Goal: Task Accomplishment & Management: Use online tool/utility

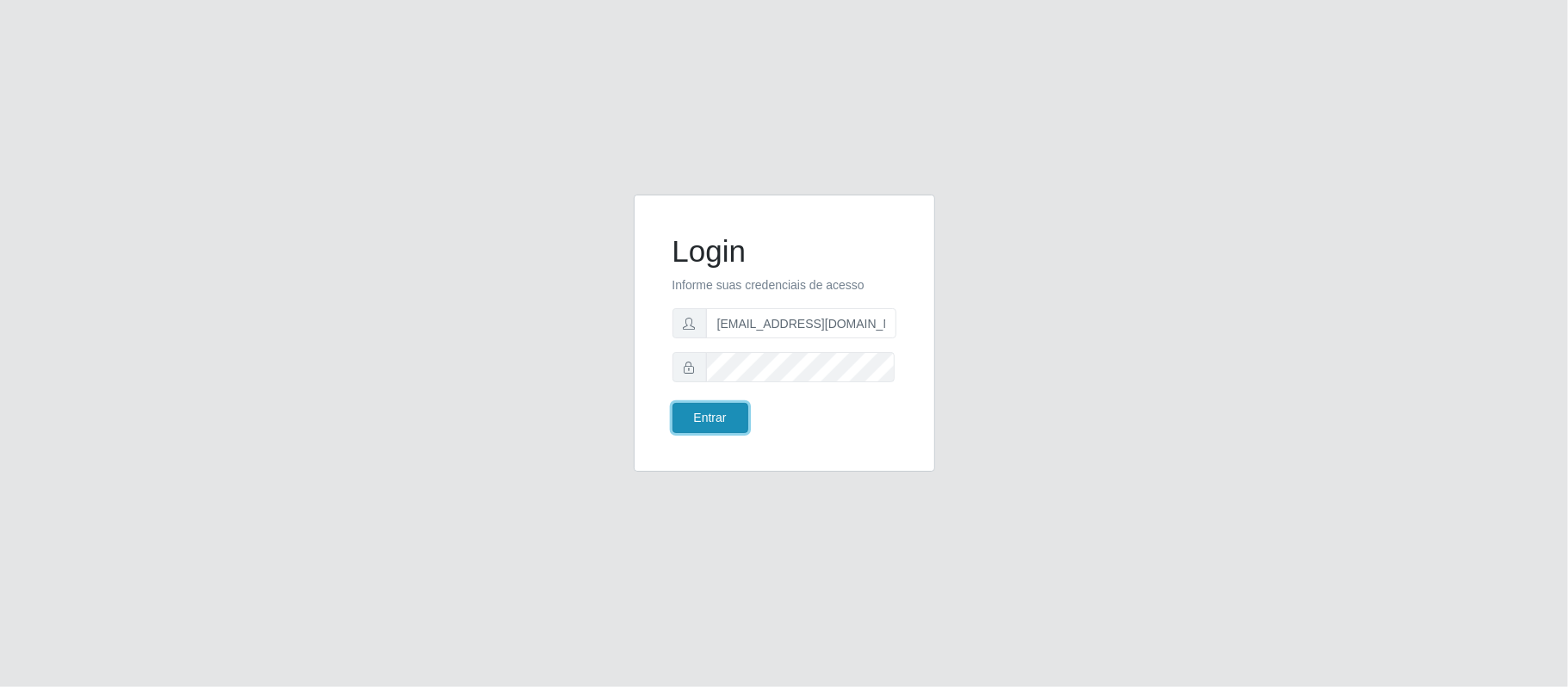
click at [714, 422] on button "Entrar" at bounding box center [710, 417] width 75 height 30
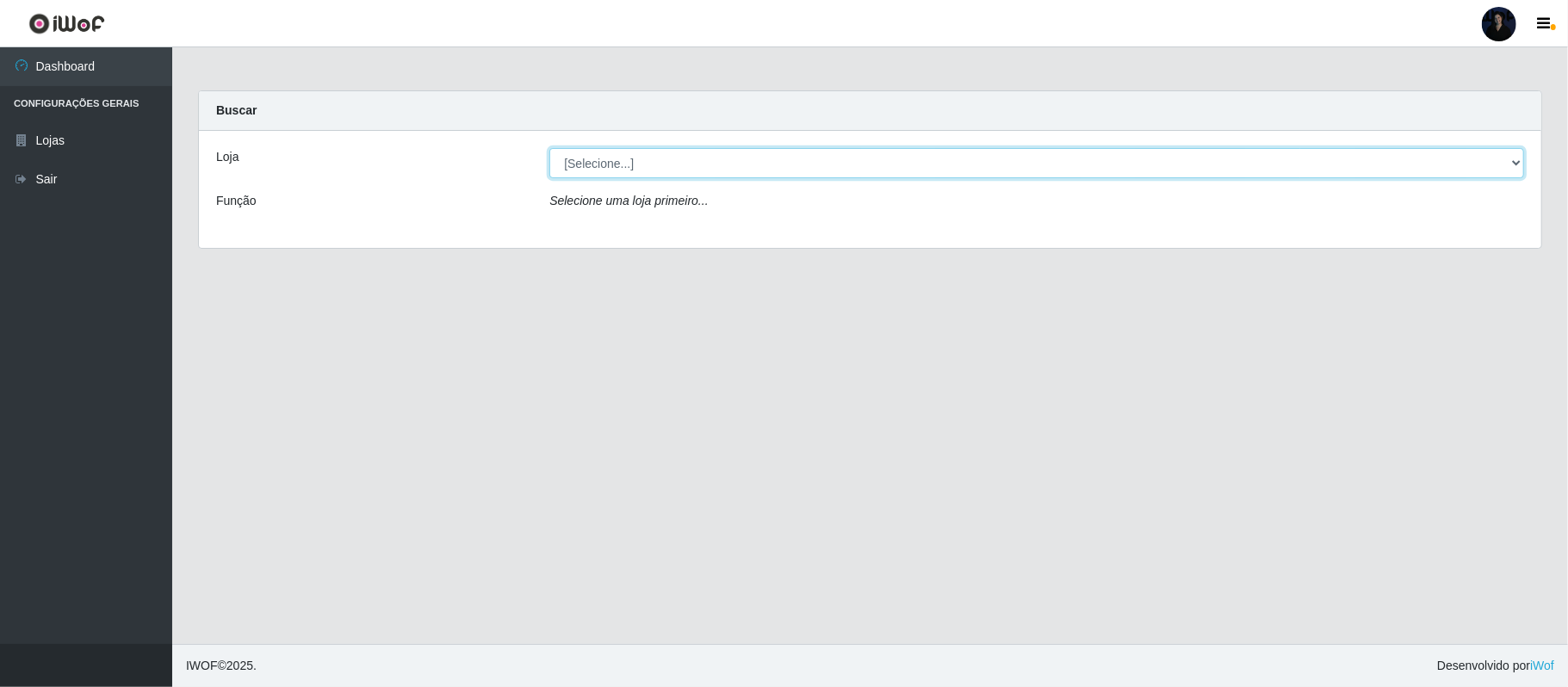
click at [1005, 167] on select "[Selecione...] Hiper Queiroz - Alto da Conceição Hiper Queiroz - Boa Vista Hipe…" at bounding box center [1037, 163] width 975 height 30
select select "464"
click at [550, 148] on select "[Selecione...] Hiper Queiroz - Alto da Conceição Hiper Queiroz - Boa Vista Hipe…" at bounding box center [1037, 163] width 975 height 30
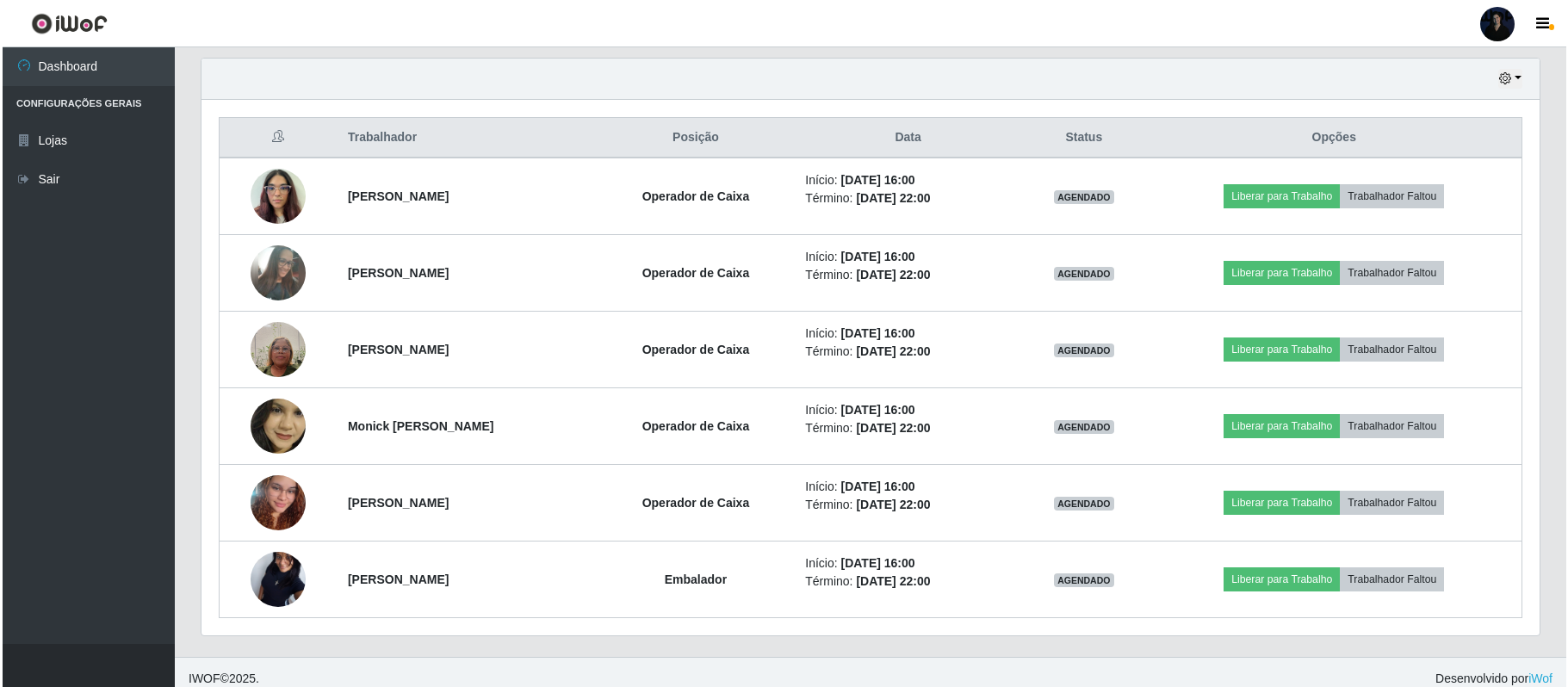
scroll to position [614, 0]
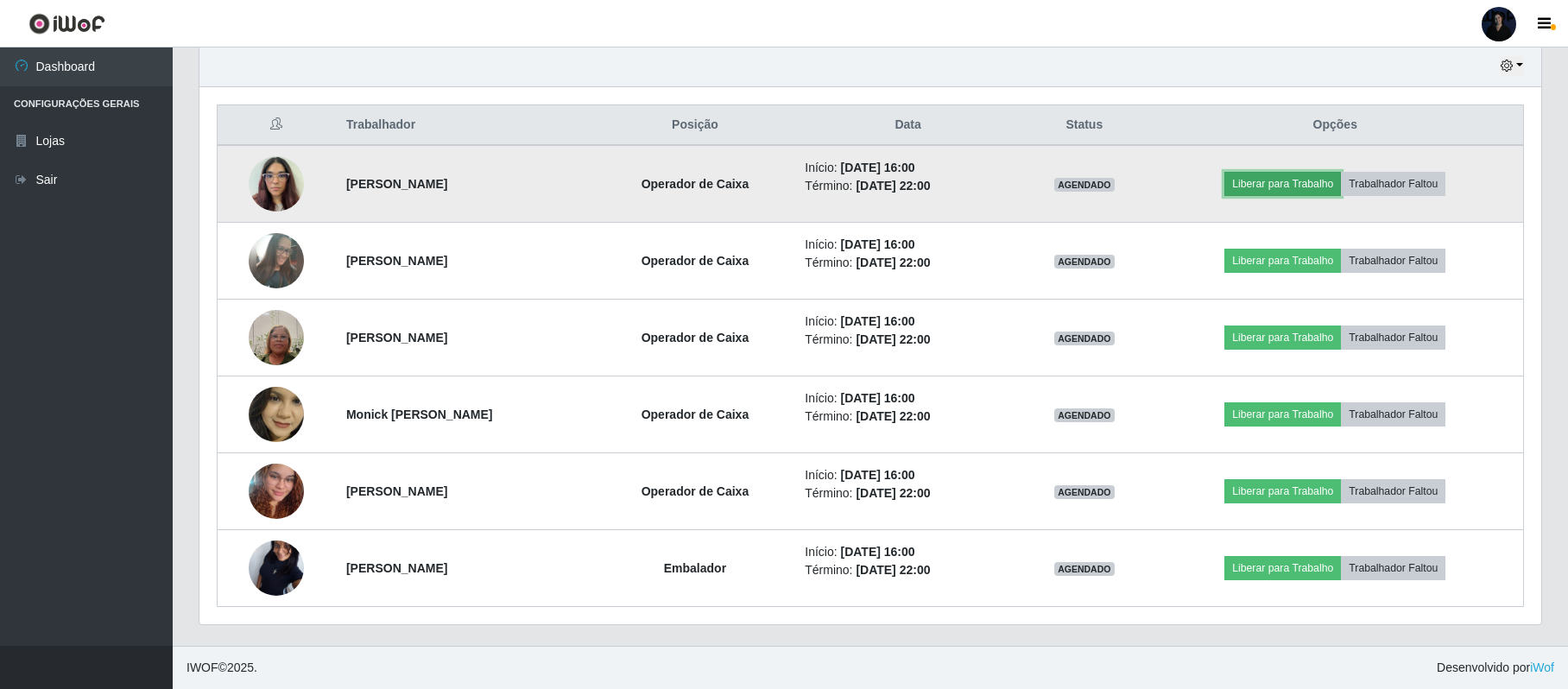
click at [1283, 187] on button "Liberar para Trabalho" at bounding box center [1283, 184] width 117 height 24
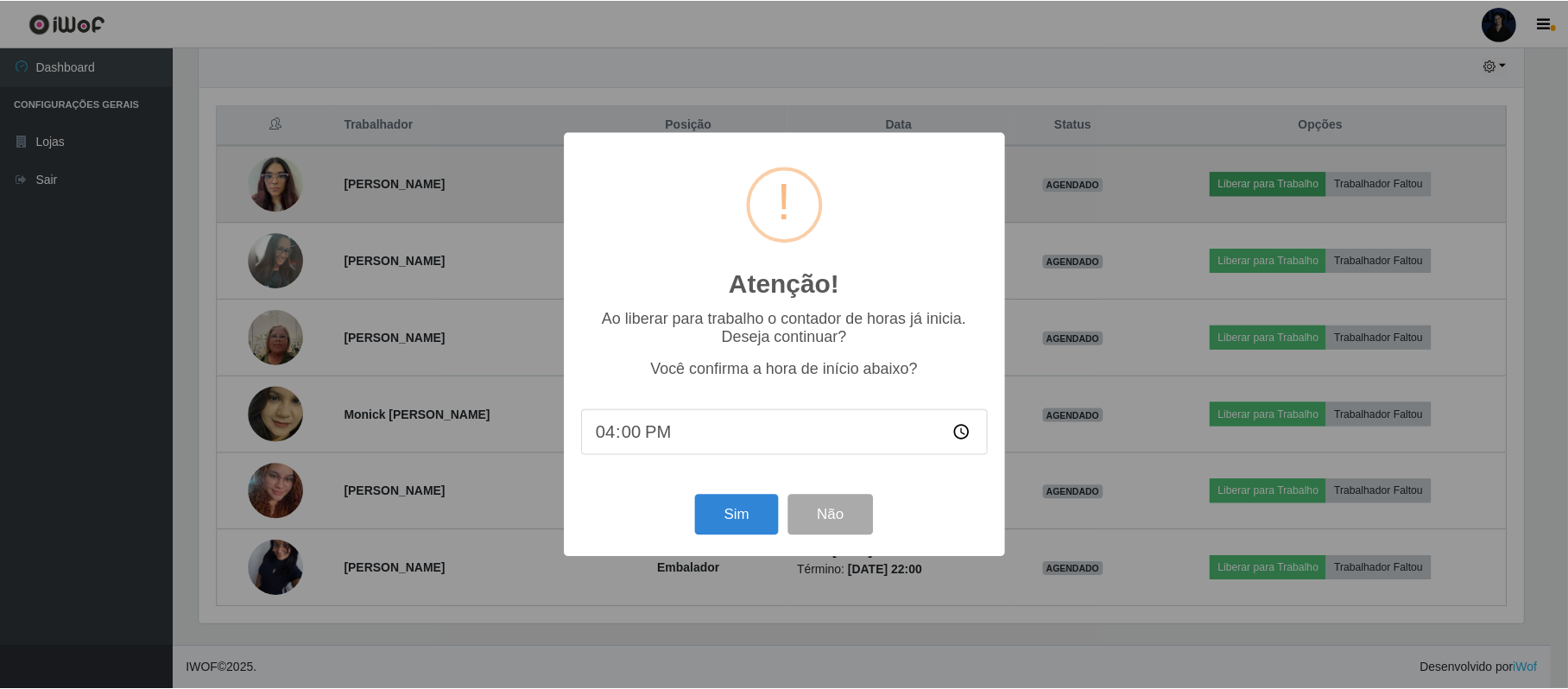
scroll to position [359, 1328]
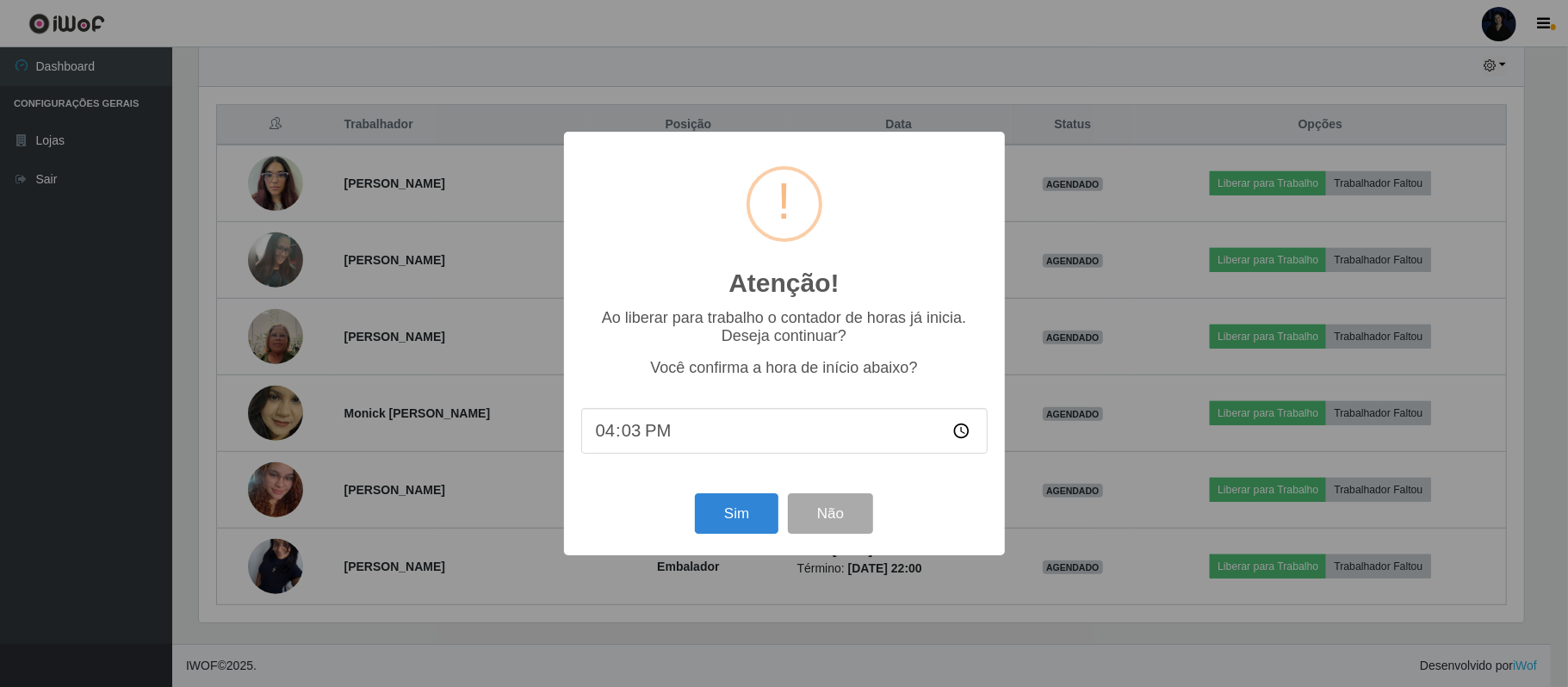
type input "16:30"
click at [853, 521] on button "Não" at bounding box center [831, 514] width 86 height 41
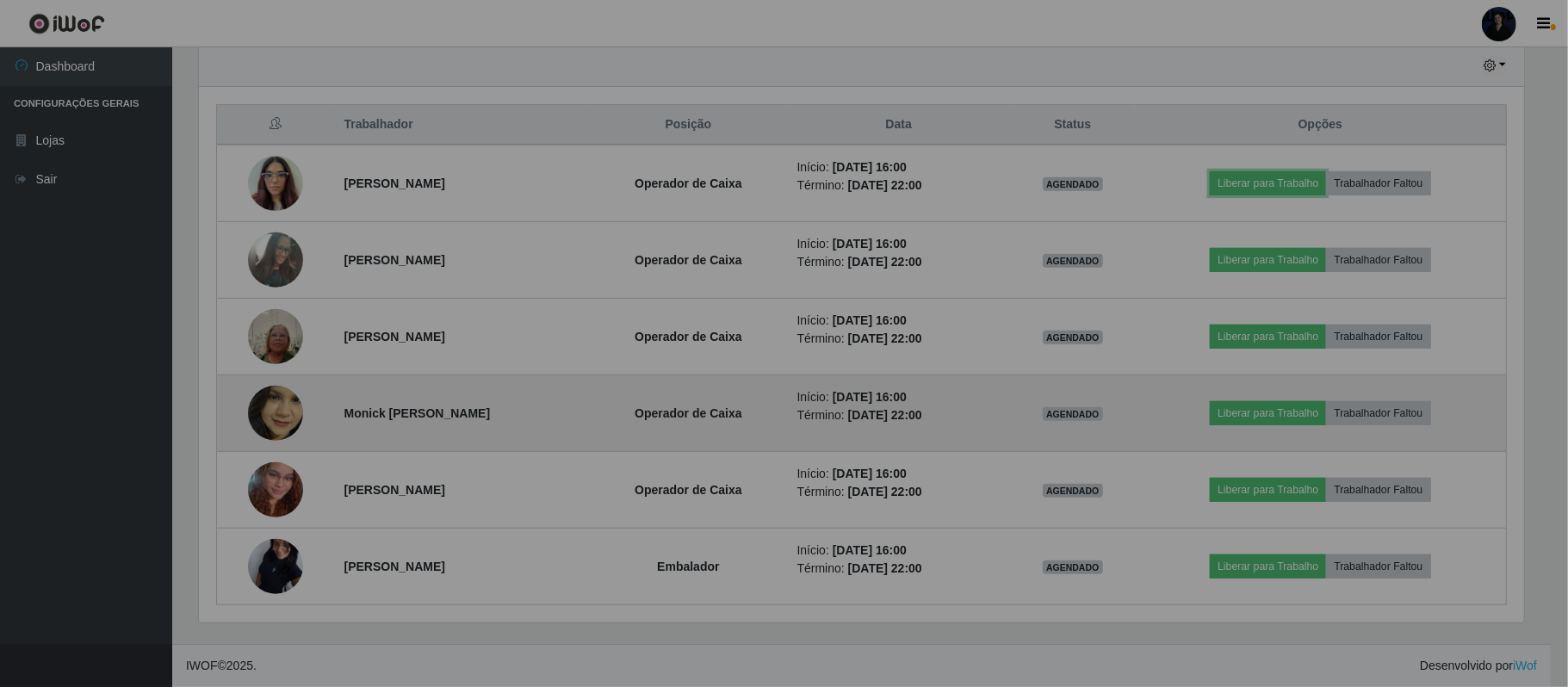
scroll to position [358, 1337]
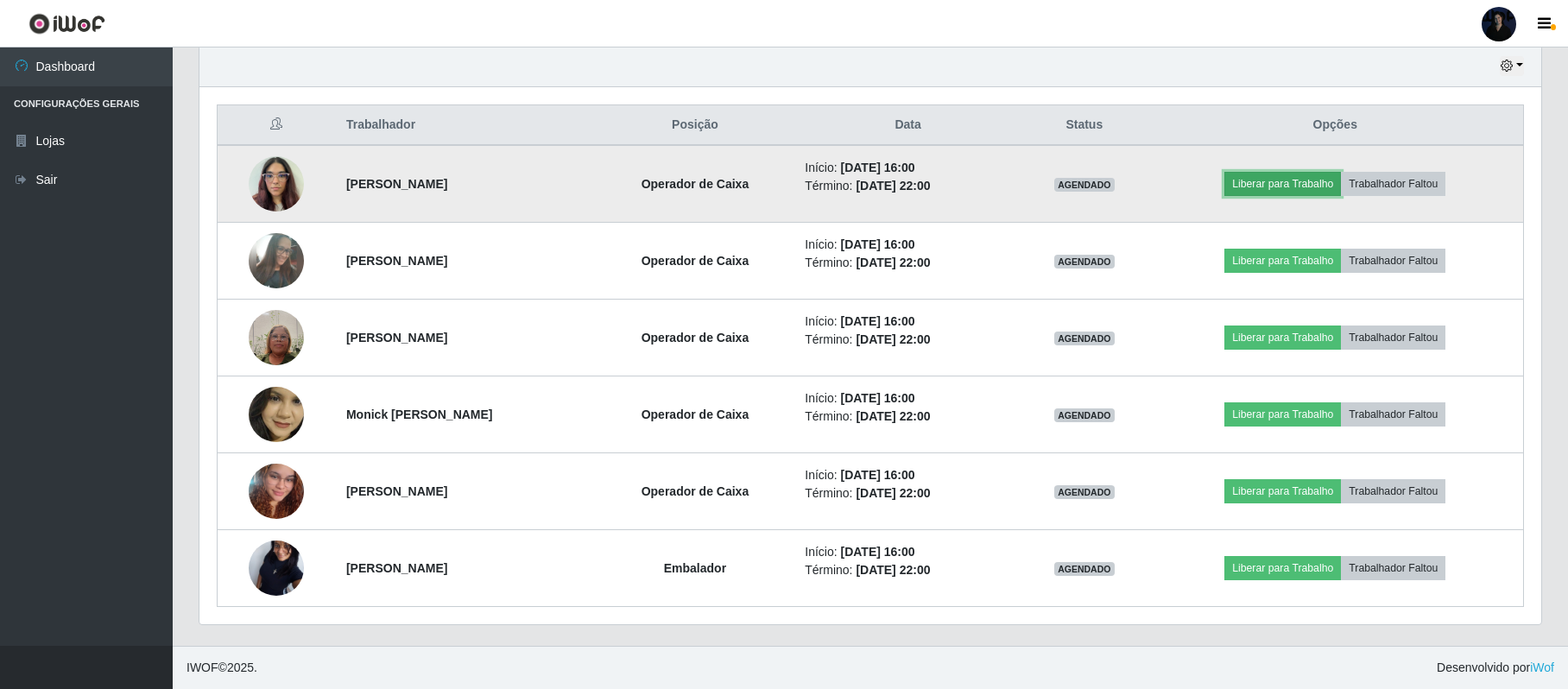
click at [1299, 173] on button "Liberar para Trabalho" at bounding box center [1283, 184] width 117 height 24
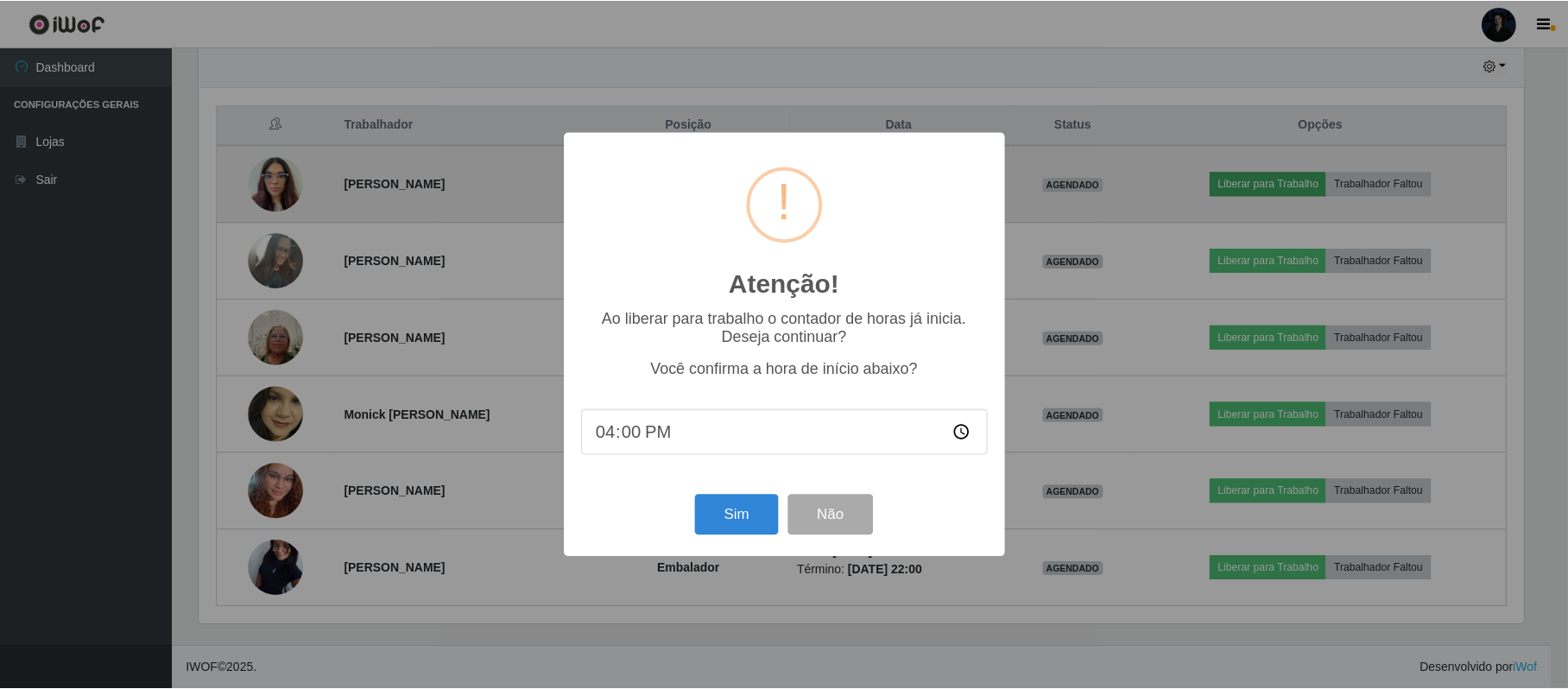
scroll to position [359, 1328]
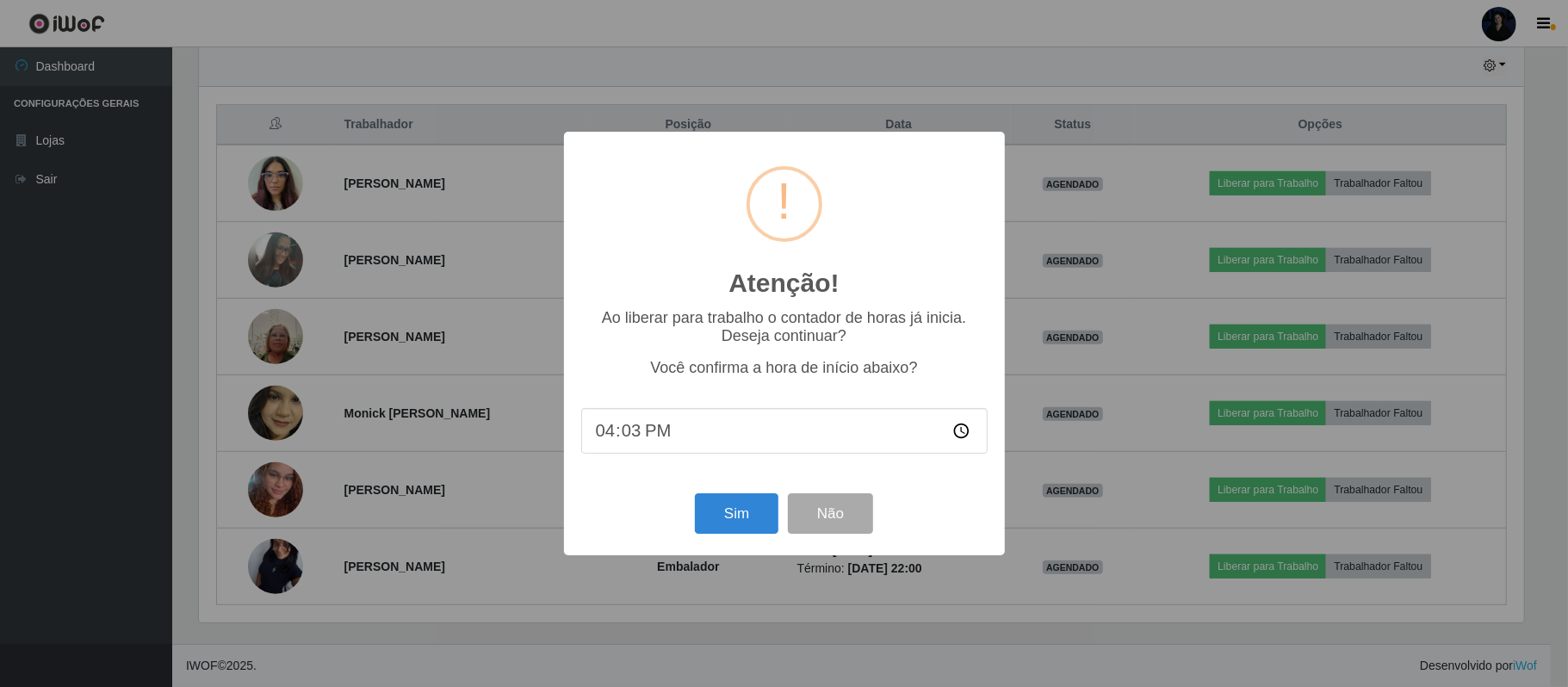
type input "16:30"
click at [740, 523] on button "Sim" at bounding box center [737, 514] width 84 height 41
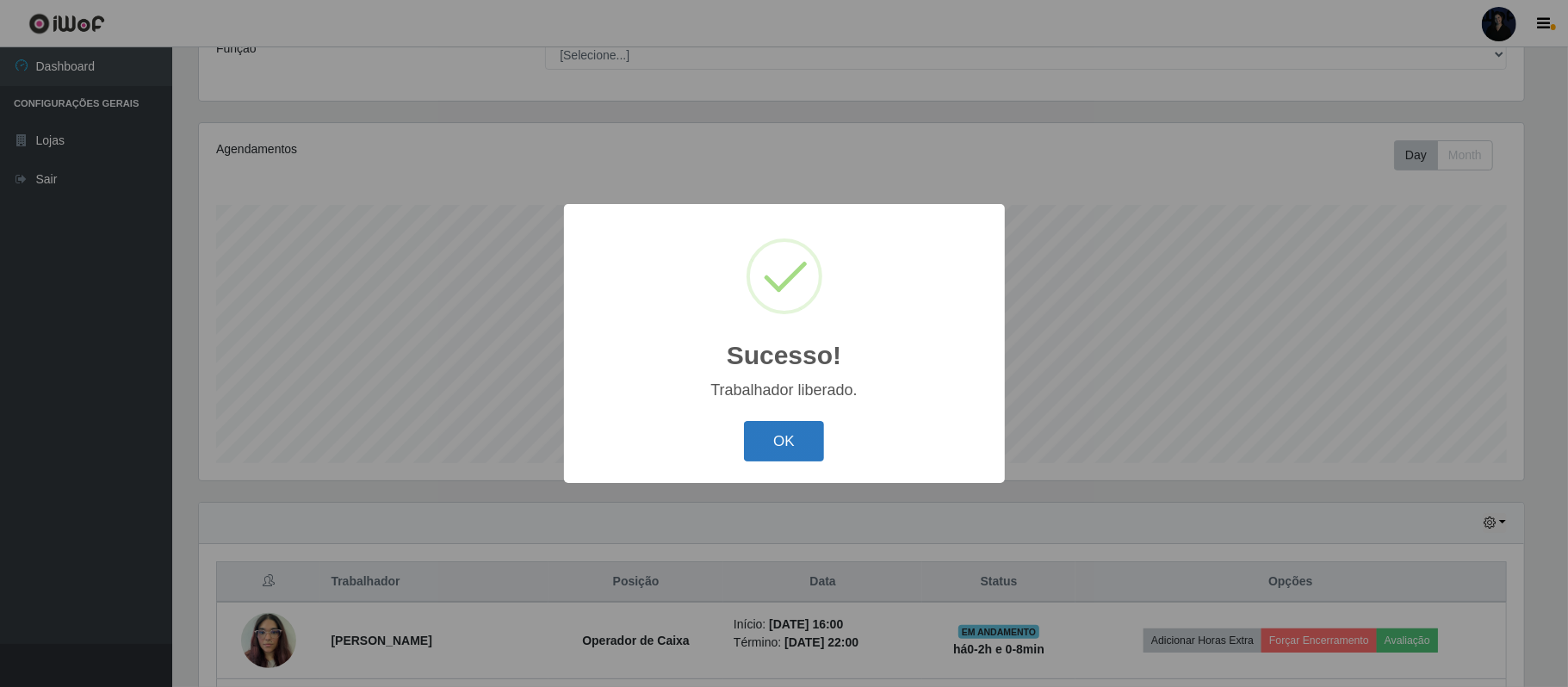
click at [796, 434] on button "OK" at bounding box center [784, 442] width 80 height 41
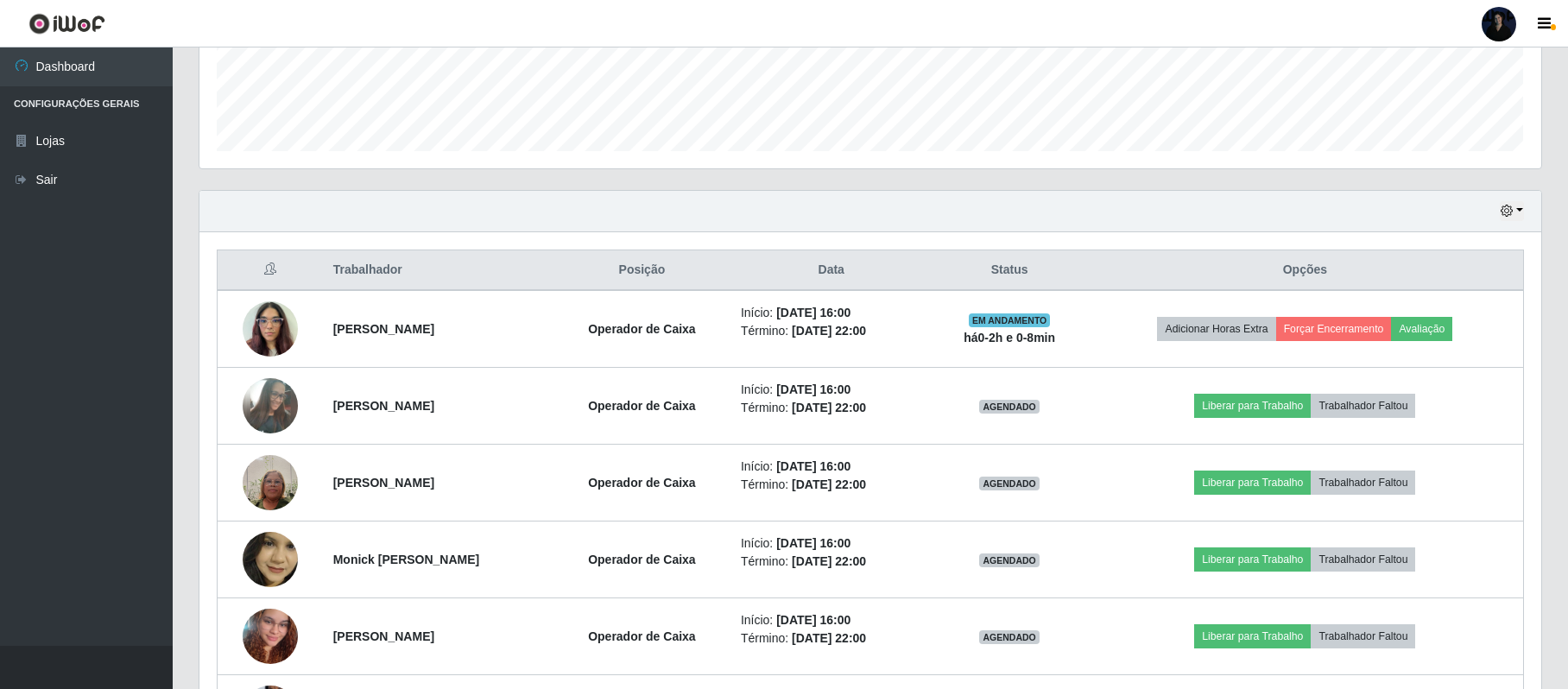
scroll to position [415, 0]
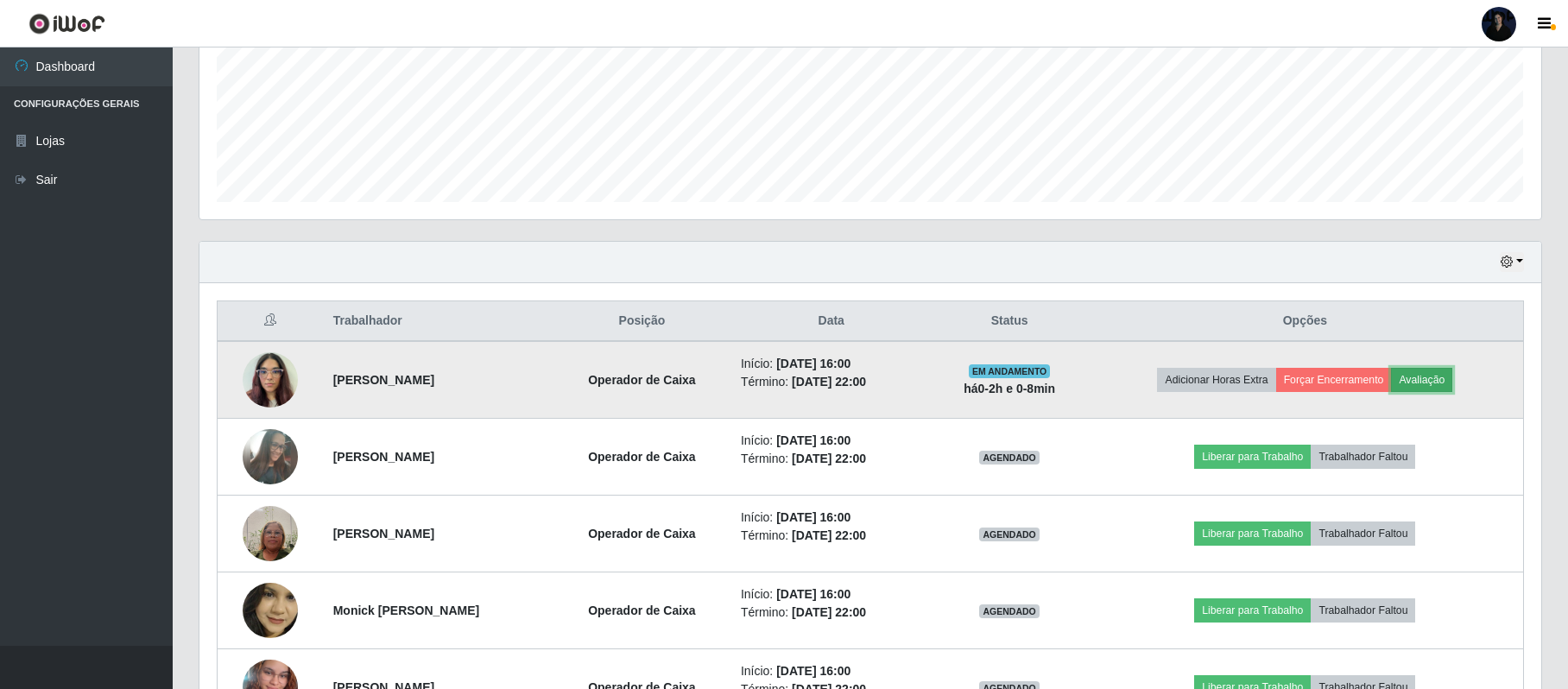
click at [1449, 380] on button "Avaliação" at bounding box center [1422, 379] width 62 height 24
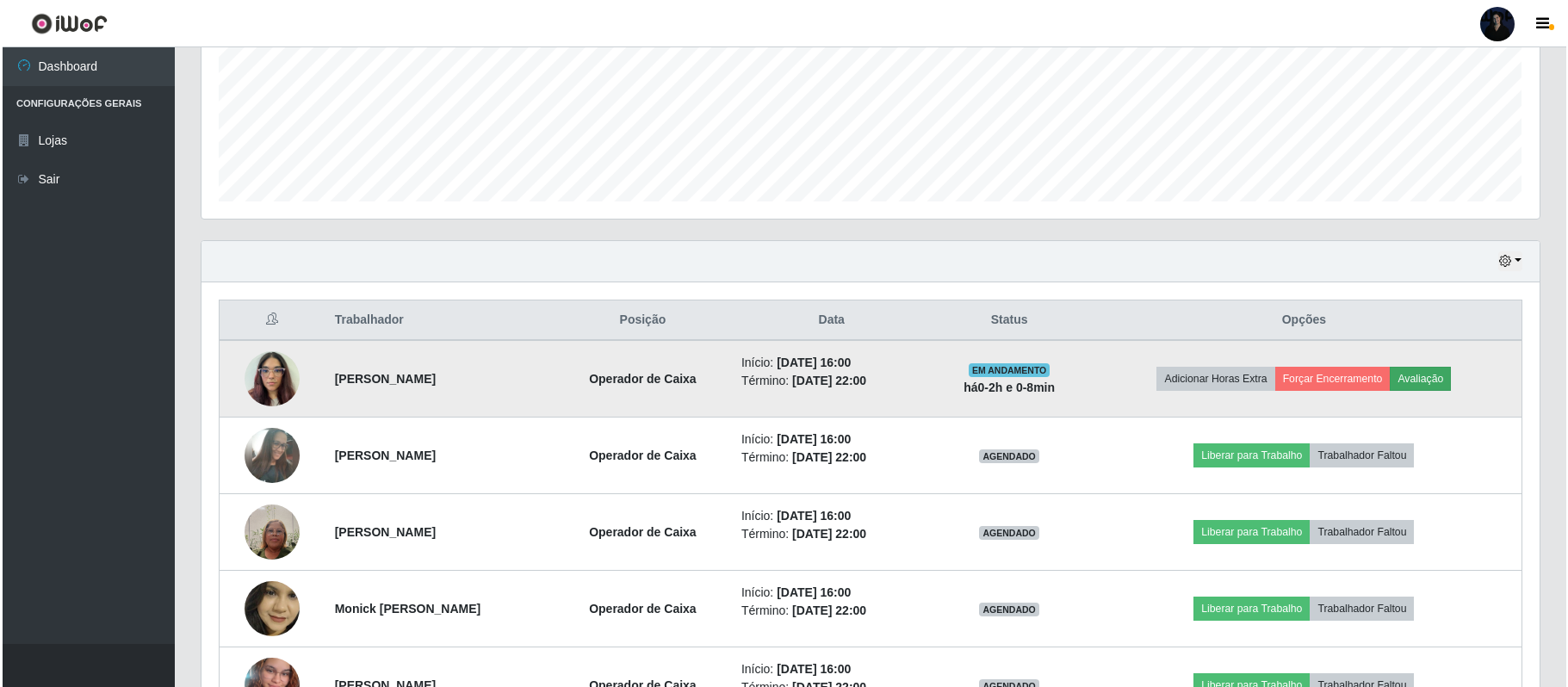
scroll to position [358, 1324]
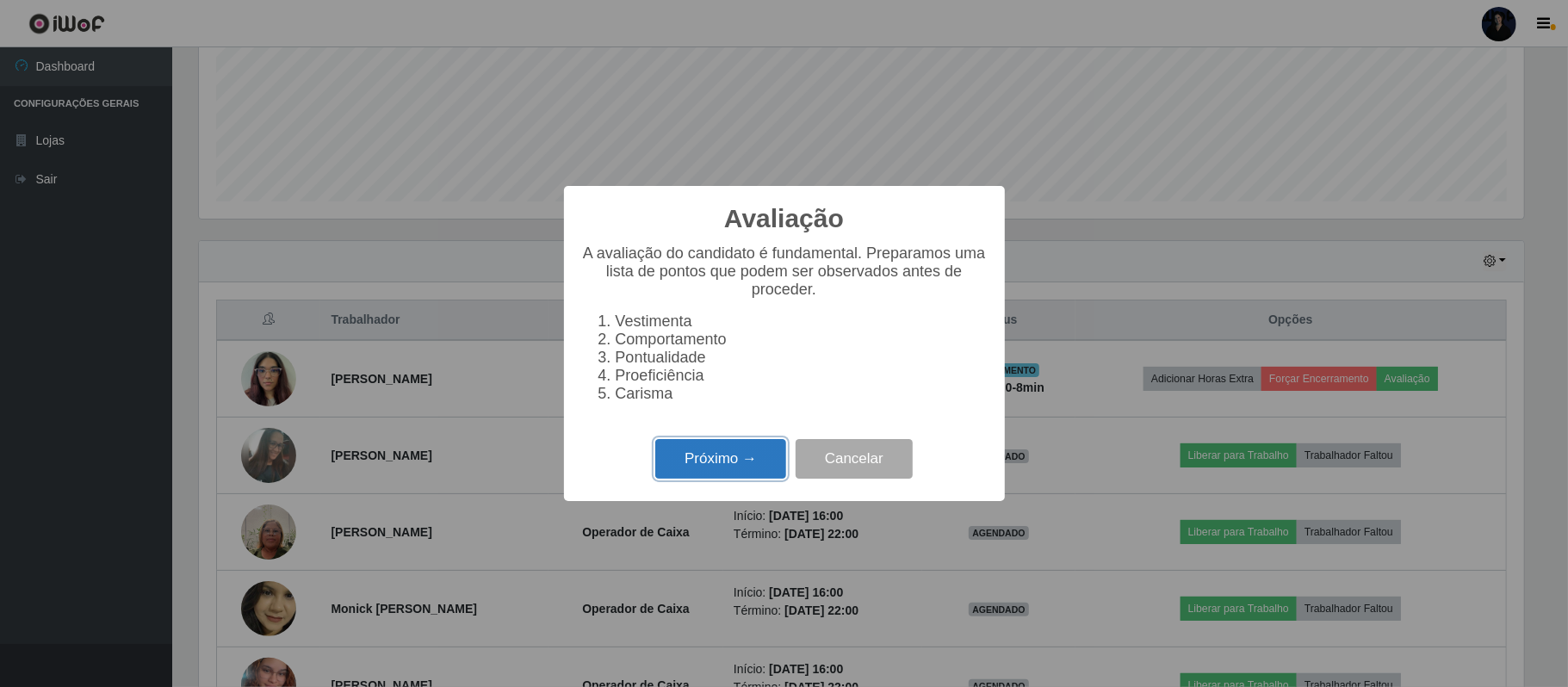
click at [691, 470] on button "Próximo →" at bounding box center [721, 459] width 131 height 41
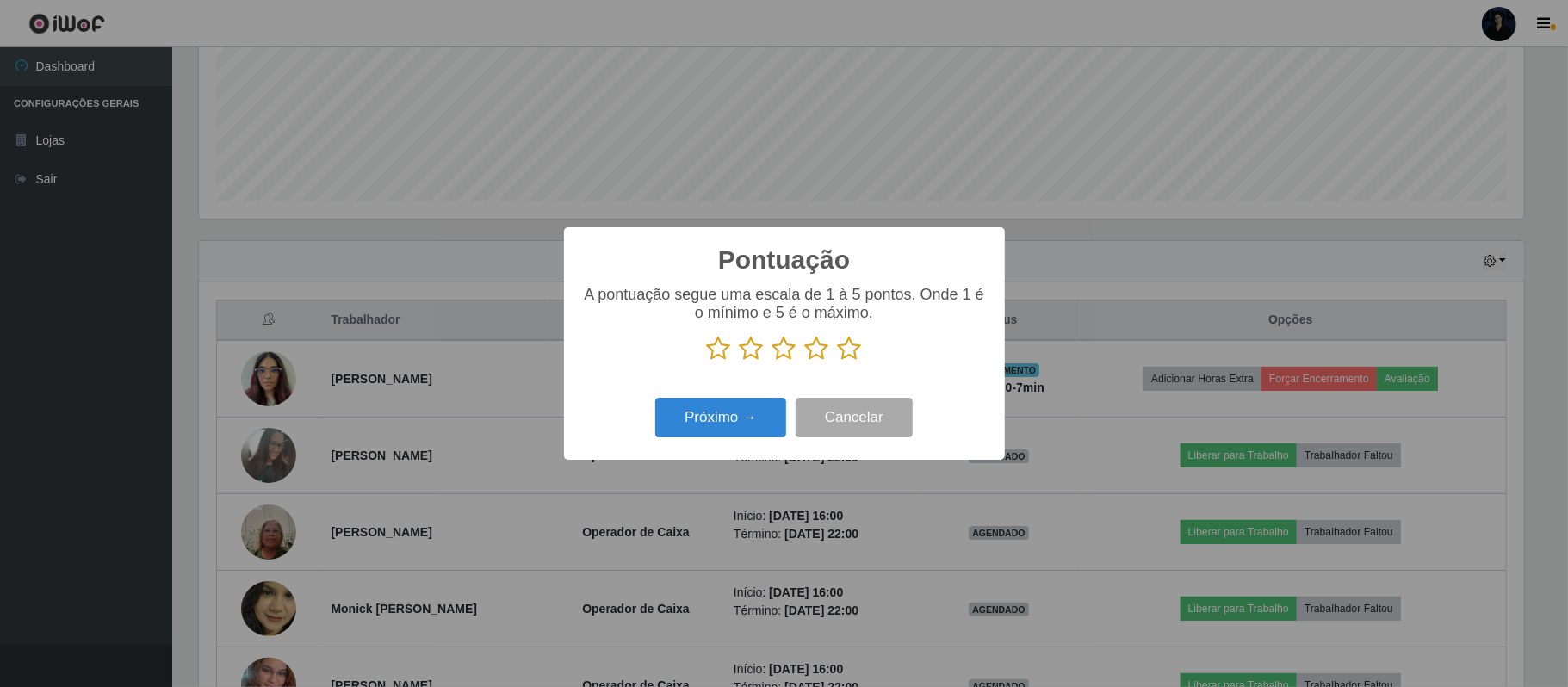
click at [814, 352] on icon at bounding box center [817, 349] width 24 height 26
click at [805, 362] on input "radio" at bounding box center [805, 362] width 0 height 0
click at [721, 416] on button "Próximo →" at bounding box center [721, 418] width 131 height 41
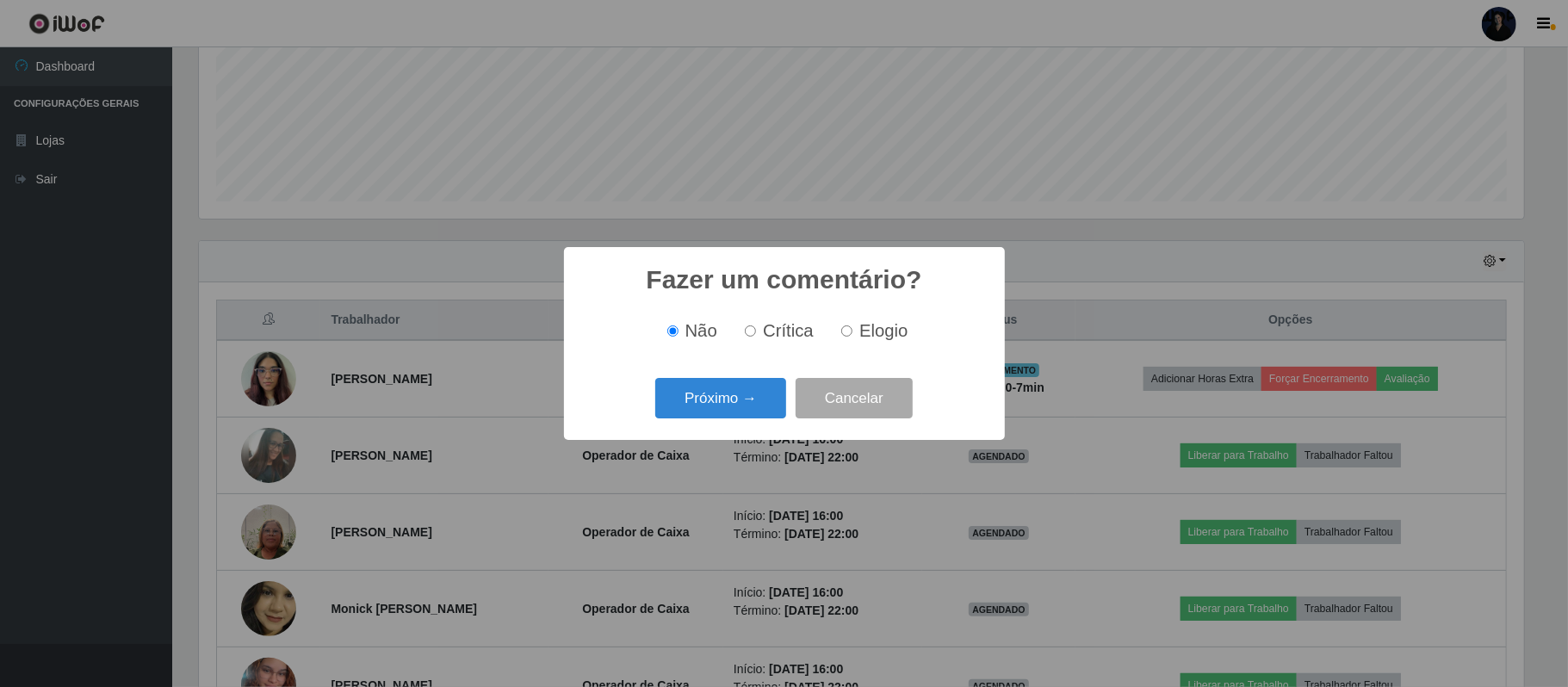
click at [868, 335] on span "Elogio" at bounding box center [884, 330] width 48 height 19
click at [853, 335] on input "Elogio" at bounding box center [847, 331] width 11 height 11
radio input "true"
click at [713, 401] on button "Próximo →" at bounding box center [721, 398] width 131 height 41
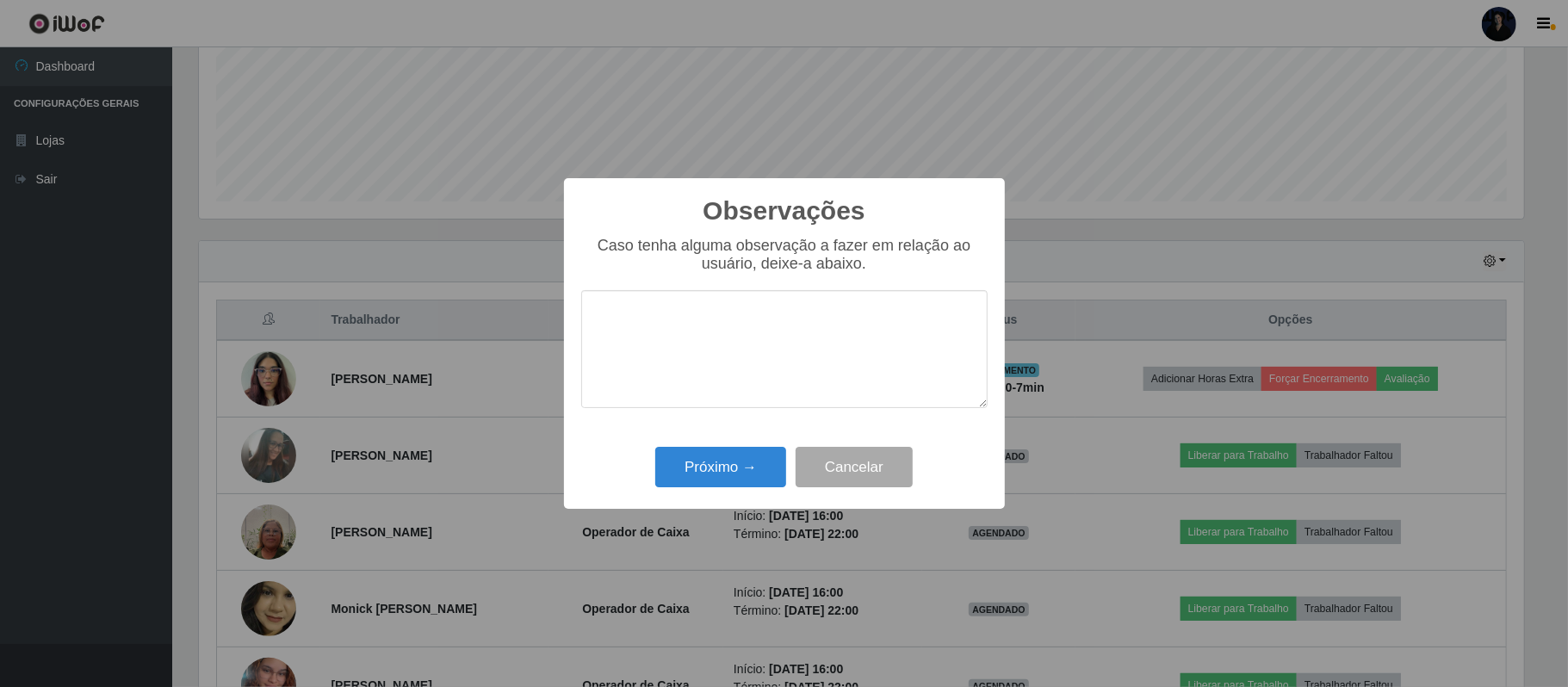
click at [734, 354] on textarea at bounding box center [784, 349] width 406 height 118
drag, startPoint x: 734, startPoint y: 345, endPoint x: 579, endPoint y: 341, distance: 155.1
click at [579, 341] on div "Observações × Caso tenha alguma observação a fazer em relação ao usuário, deixe…" at bounding box center [784, 344] width 441 height 331
type textarea "Pontual"
drag, startPoint x: 672, startPoint y: 345, endPoint x: 568, endPoint y: 335, distance: 104.5
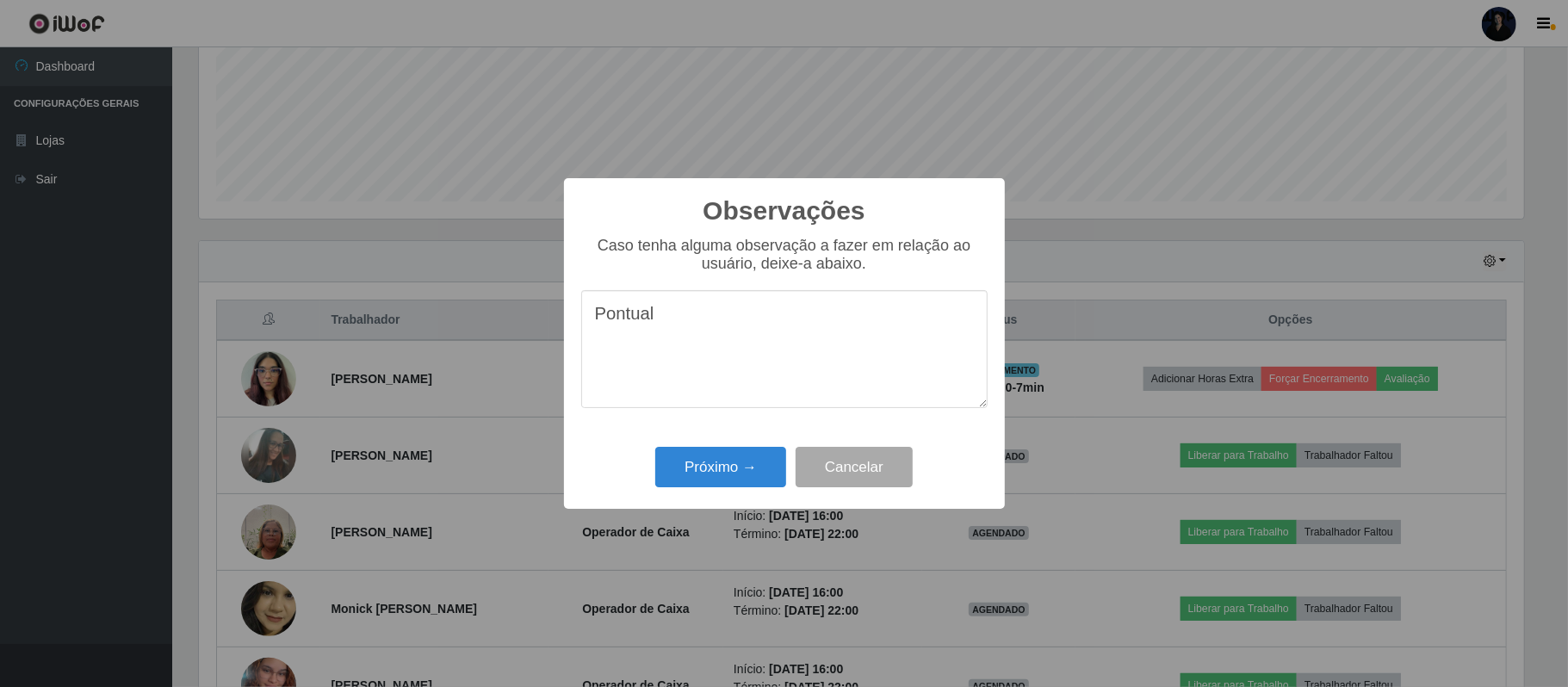
click at [568, 335] on div "Observações × Caso tenha alguma observação a fazer em relação ao usuário, deixe…" at bounding box center [784, 344] width 441 height 331
click at [837, 462] on button "Cancelar" at bounding box center [855, 468] width 117 height 41
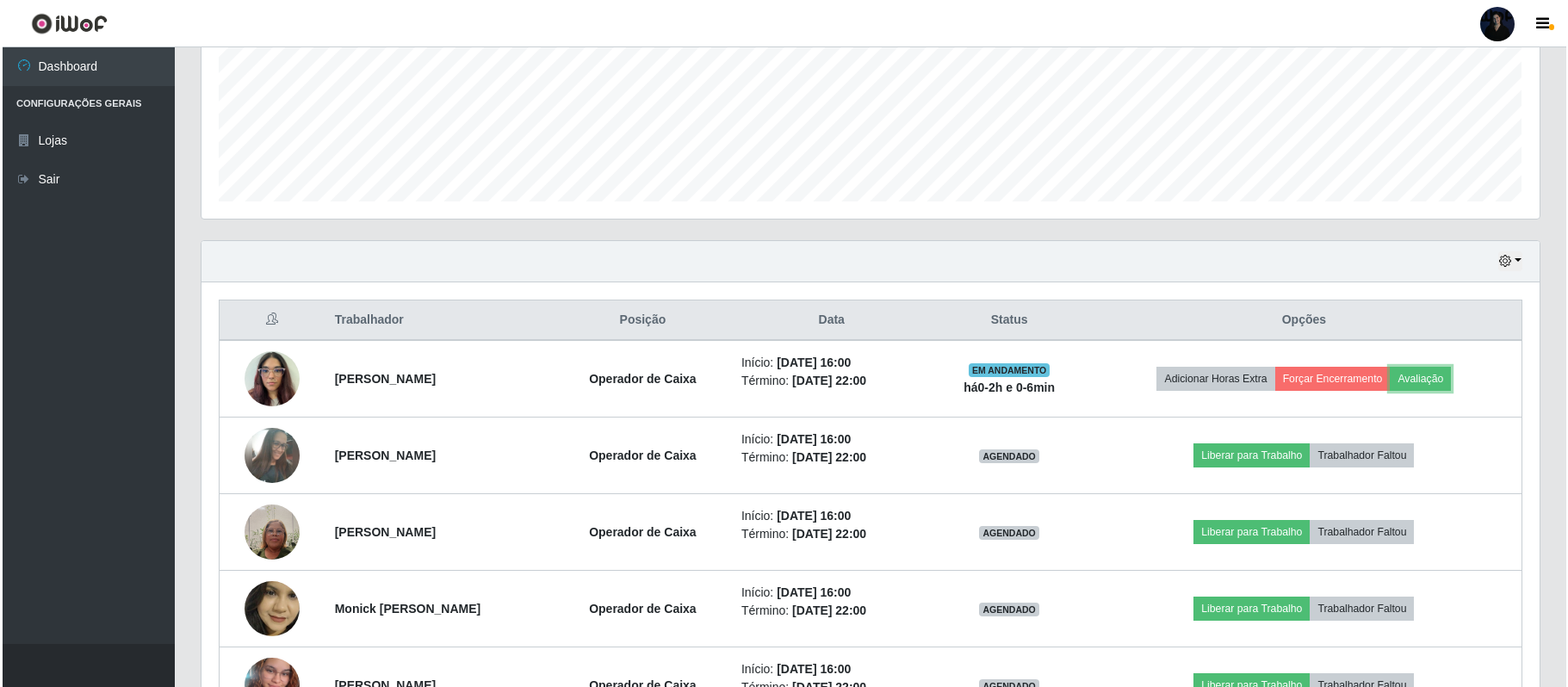
scroll to position [358, 1337]
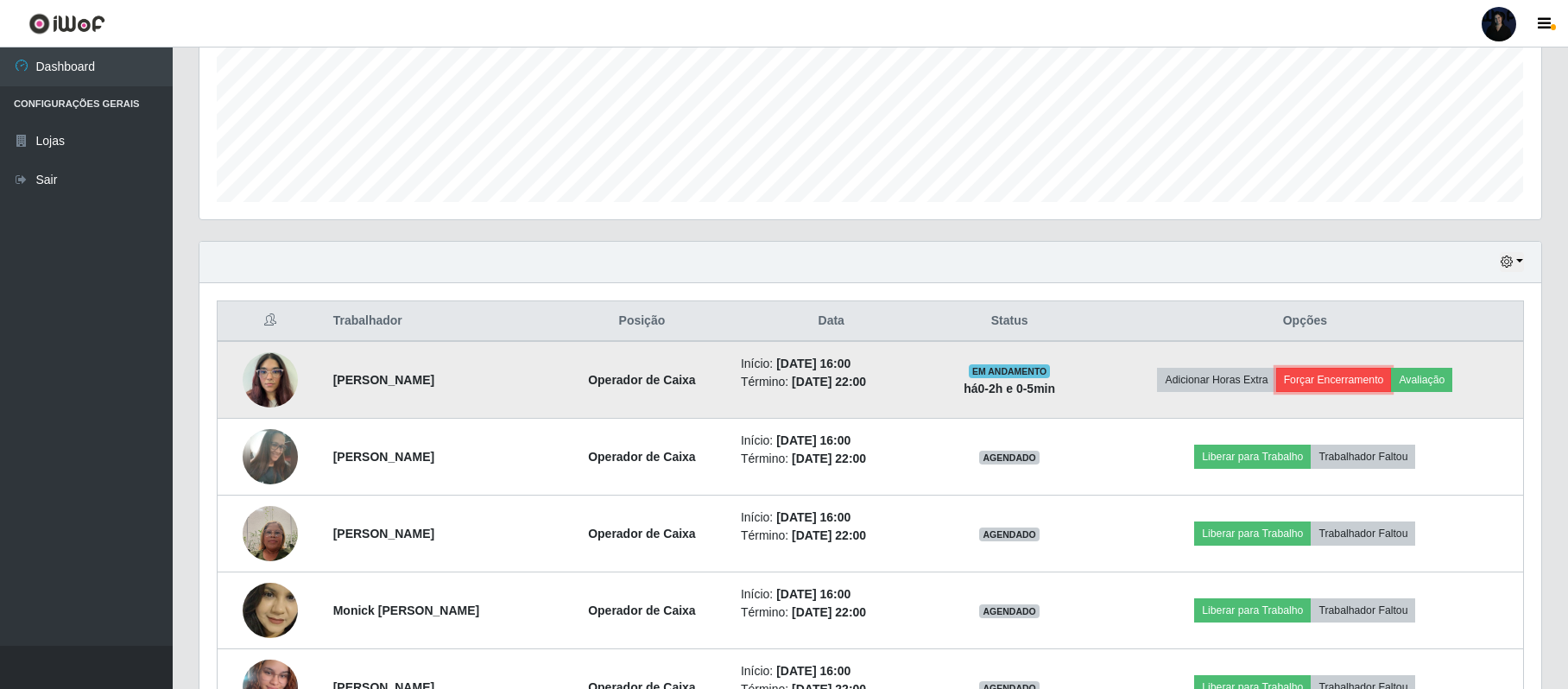
click at [1361, 385] on button "Forçar Encerramento" at bounding box center [1334, 379] width 116 height 24
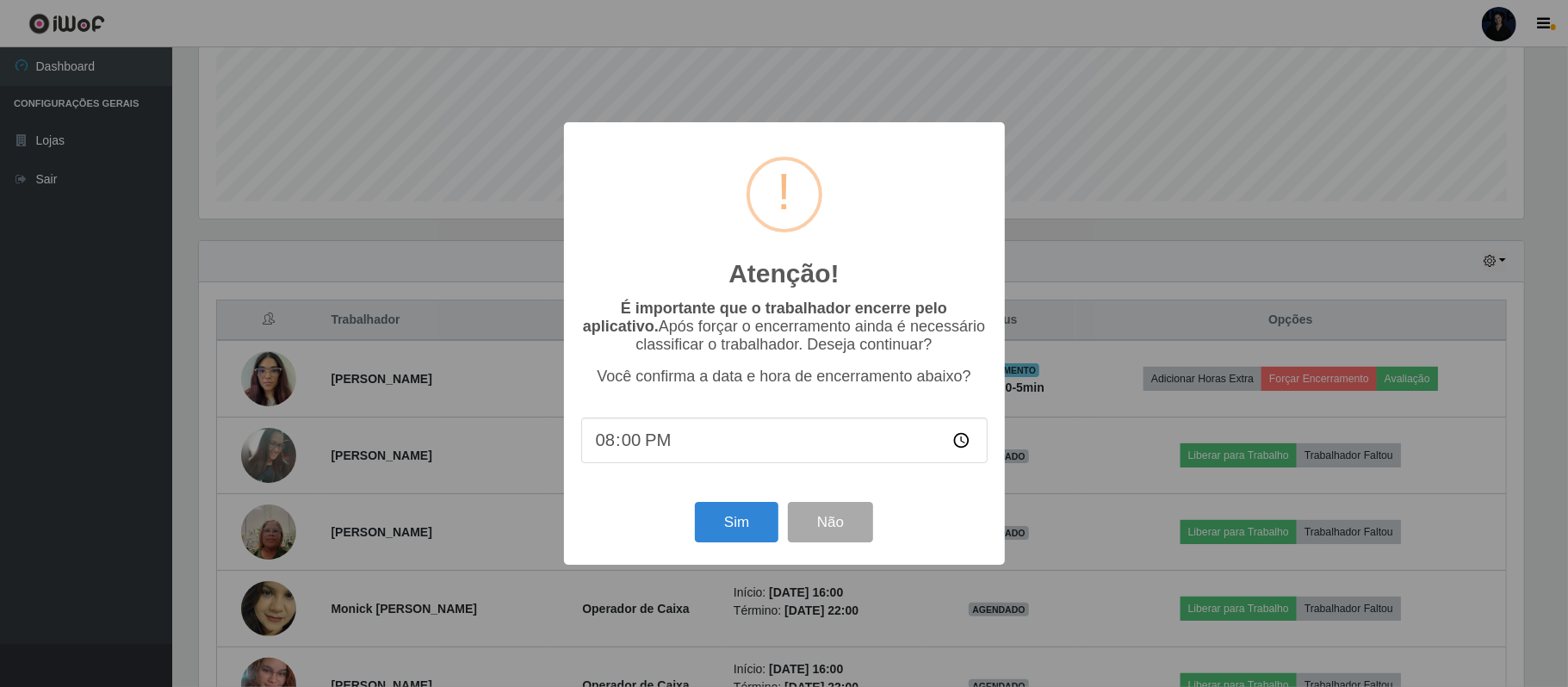
click at [592, 451] on input "20:00" at bounding box center [784, 440] width 406 height 46
click at [607, 449] on input "20:00" at bounding box center [784, 440] width 406 height 46
type input "22:30"
click at [842, 521] on button "Não" at bounding box center [831, 522] width 86 height 41
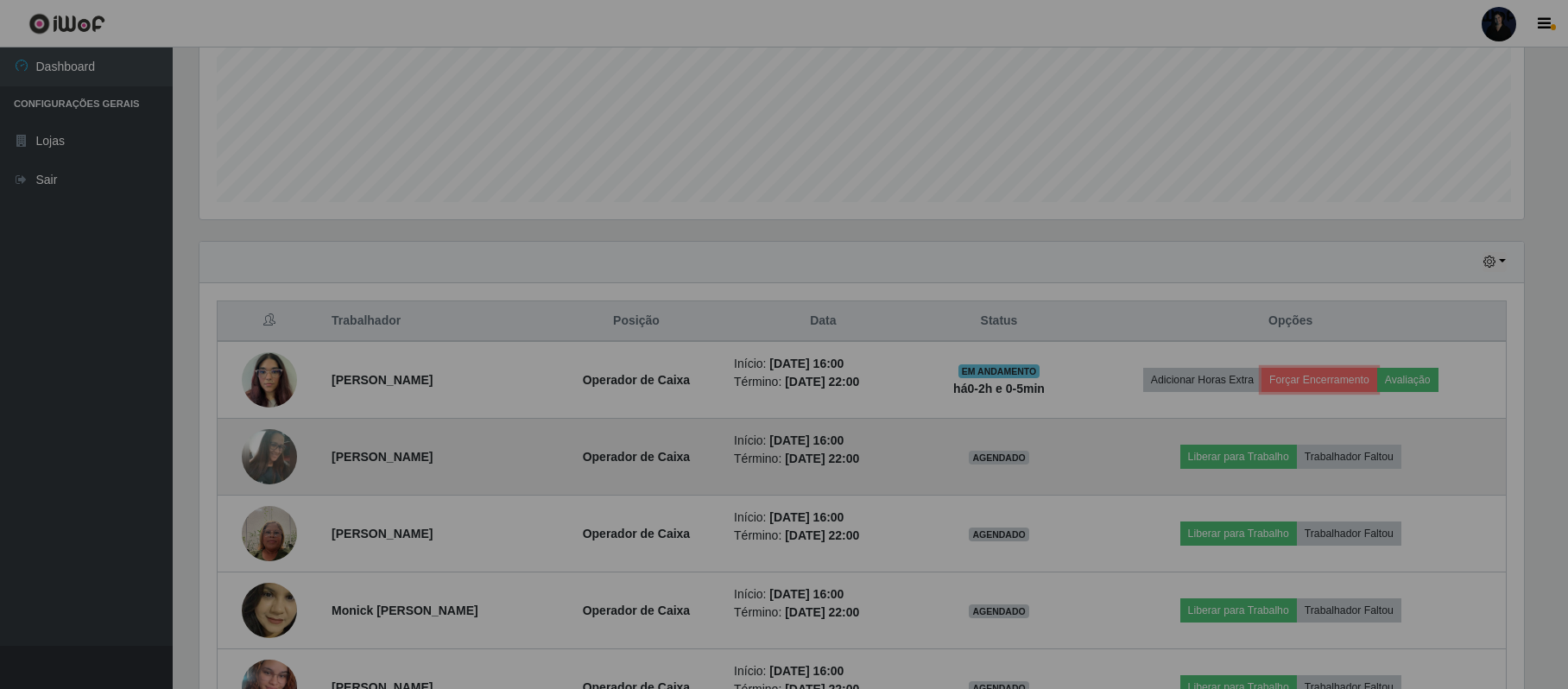
scroll to position [359, 1341]
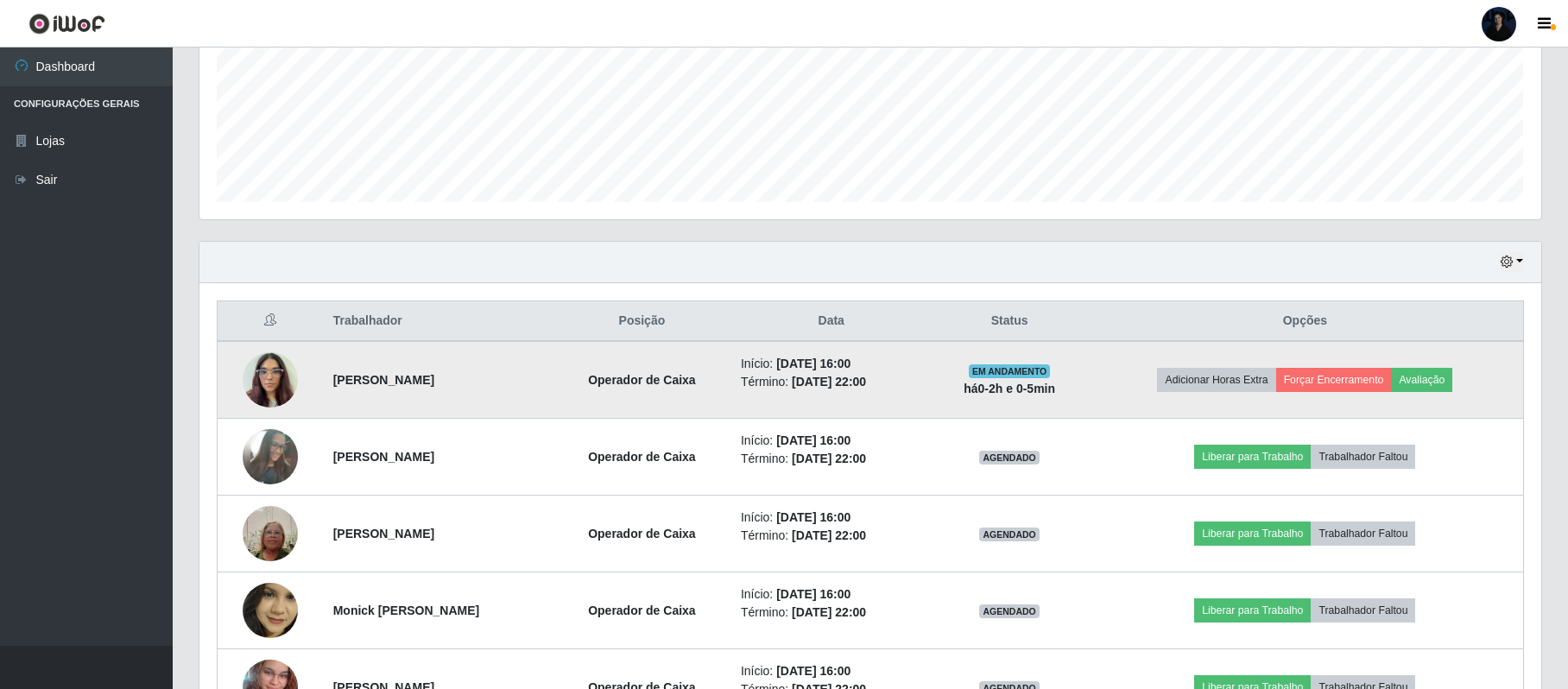
drag, startPoint x: 328, startPoint y: 381, endPoint x: 458, endPoint y: 380, distance: 130.0
click at [458, 380] on td "[PERSON_NAME]" at bounding box center [437, 379] width 230 height 77
copy strong "[PERSON_NAME]"
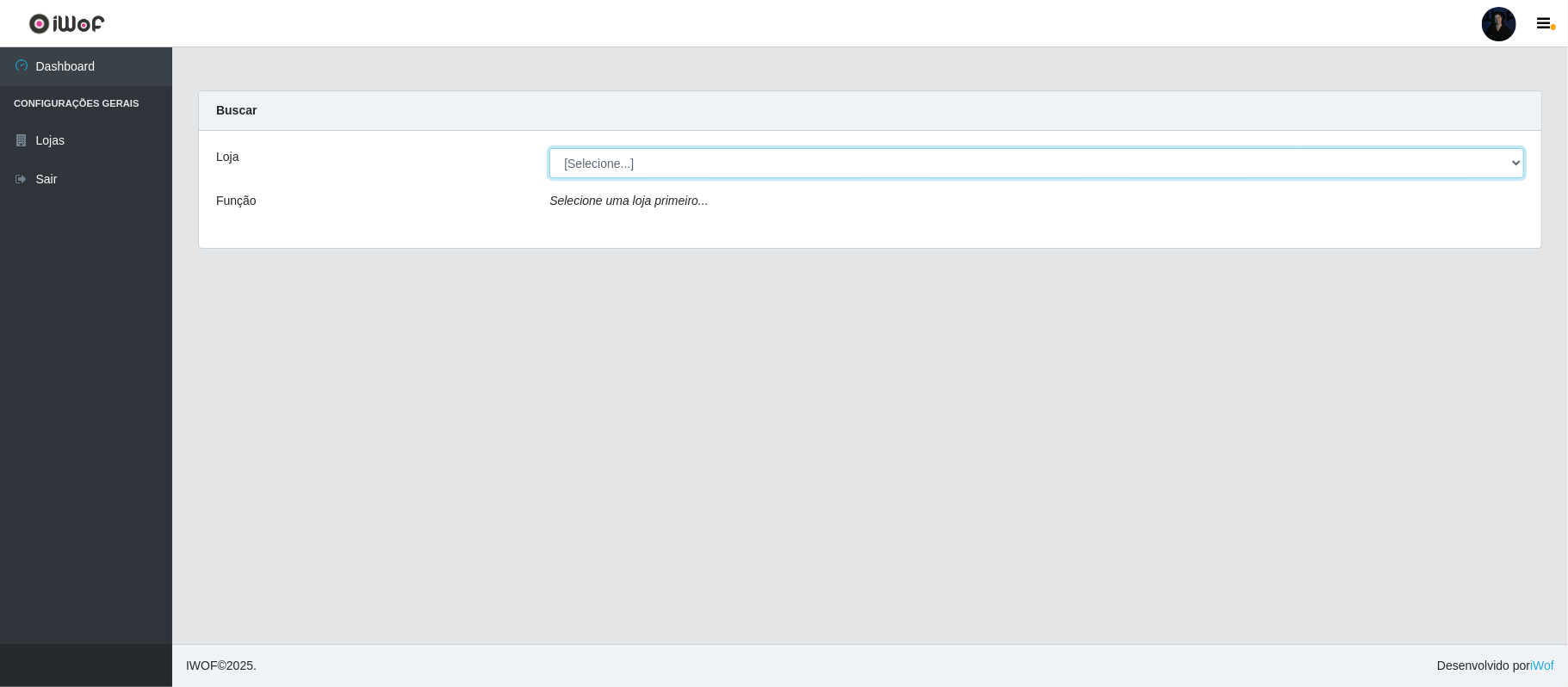
click at [565, 169] on select "[Selecione...] Hiper Queiroz - Alto da Conceição Hiper Queiroz - Boa Vista Hipe…" at bounding box center [1037, 163] width 975 height 30
select select "464"
click at [550, 148] on select "[Selecione...] Hiper Queiroz - Alto da Conceição Hiper Queiroz - Boa Vista Hipe…" at bounding box center [1037, 163] width 975 height 30
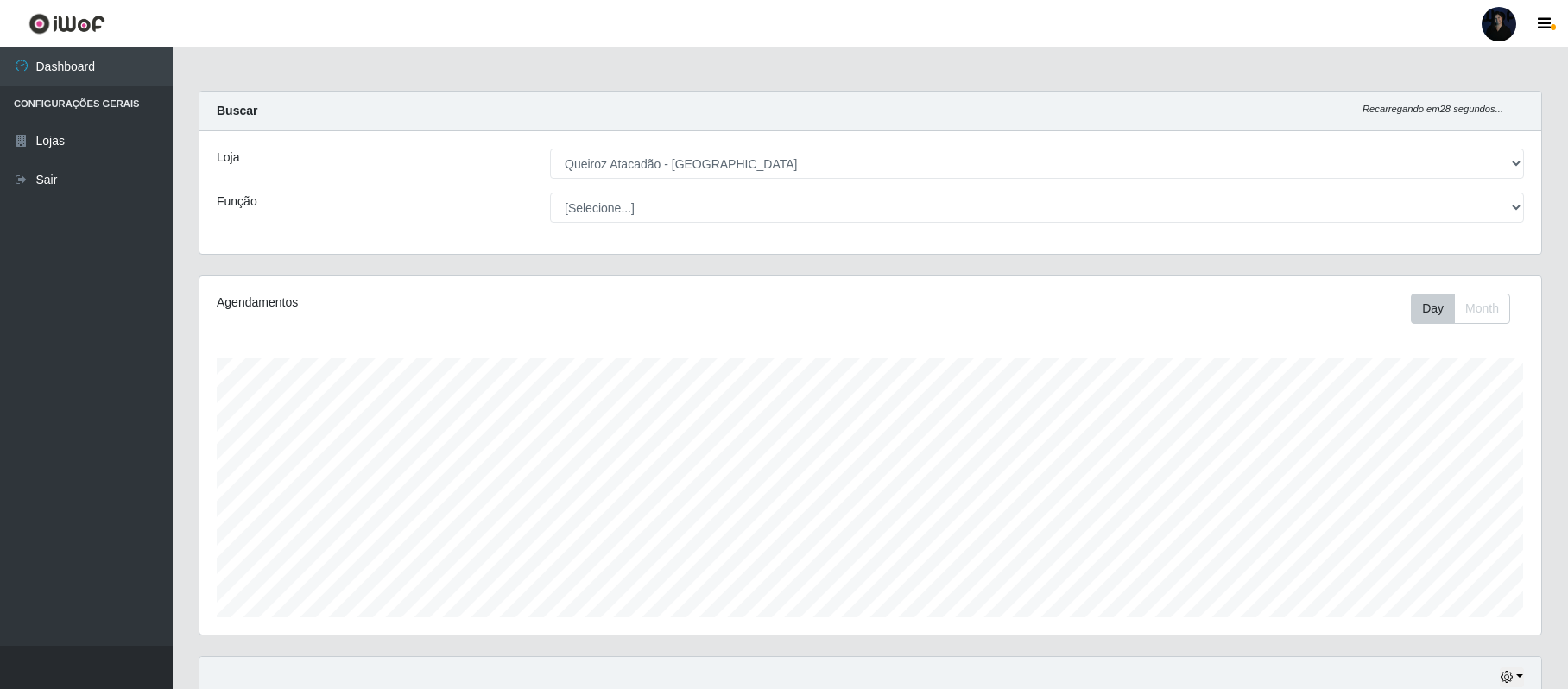
drag, startPoint x: 1503, startPoint y: 19, endPoint x: 1486, endPoint y: 34, distance: 22.7
click at [1503, 19] on div at bounding box center [1499, 23] width 35 height 34
click at [1444, 129] on button "Sair" at bounding box center [1465, 134] width 156 height 35
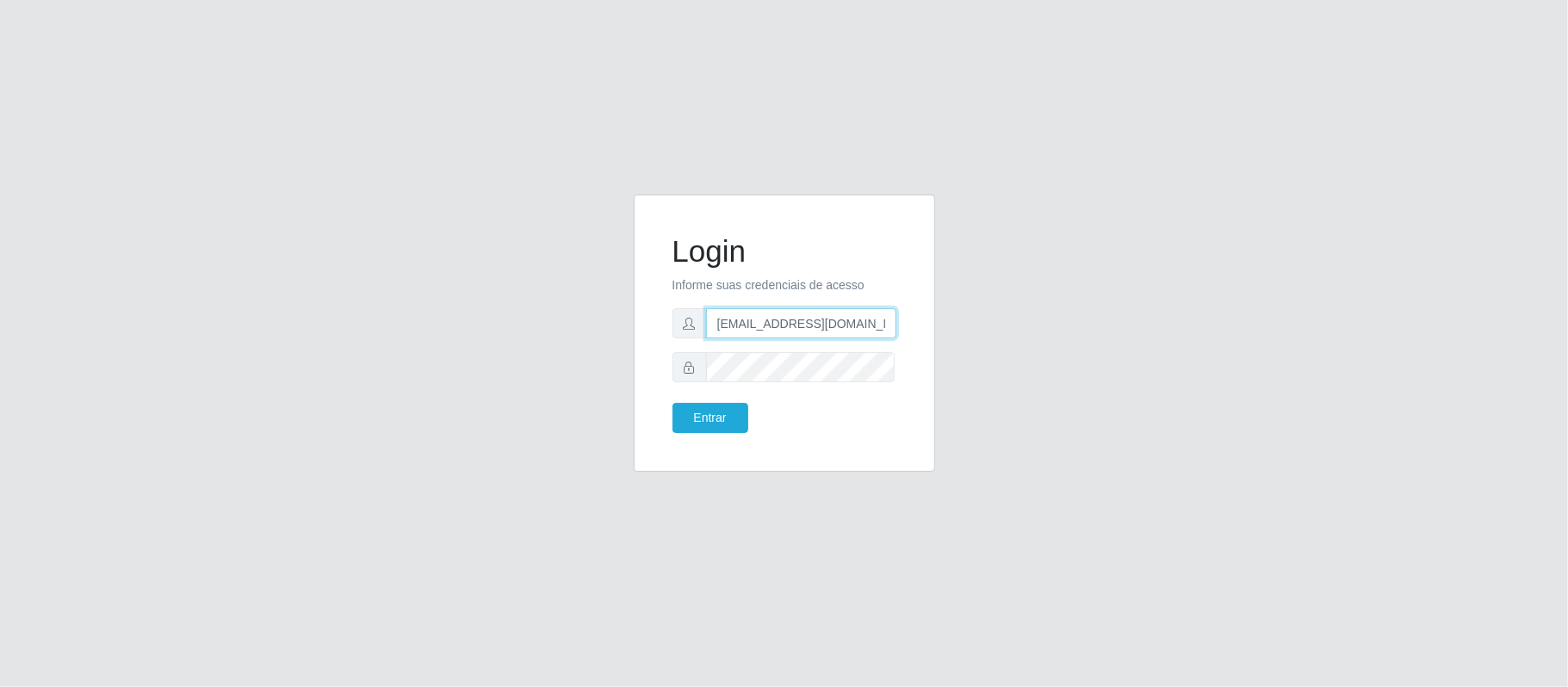
click at [791, 324] on input "[EMAIL_ADDRESS][DOMAIN_NAME]" at bounding box center [801, 323] width 191 height 30
drag, startPoint x: 801, startPoint y: 324, endPoint x: 892, endPoint y: 321, distance: 91.0
click at [892, 321] on input "[EMAIL_ADDRESS][DOMAIN_NAME]" at bounding box center [801, 323] width 191 height 30
type input "[EMAIL_ADDRESS][DOMAIN_NAME]"
click at [703, 417] on button "Entrar" at bounding box center [710, 417] width 75 height 30
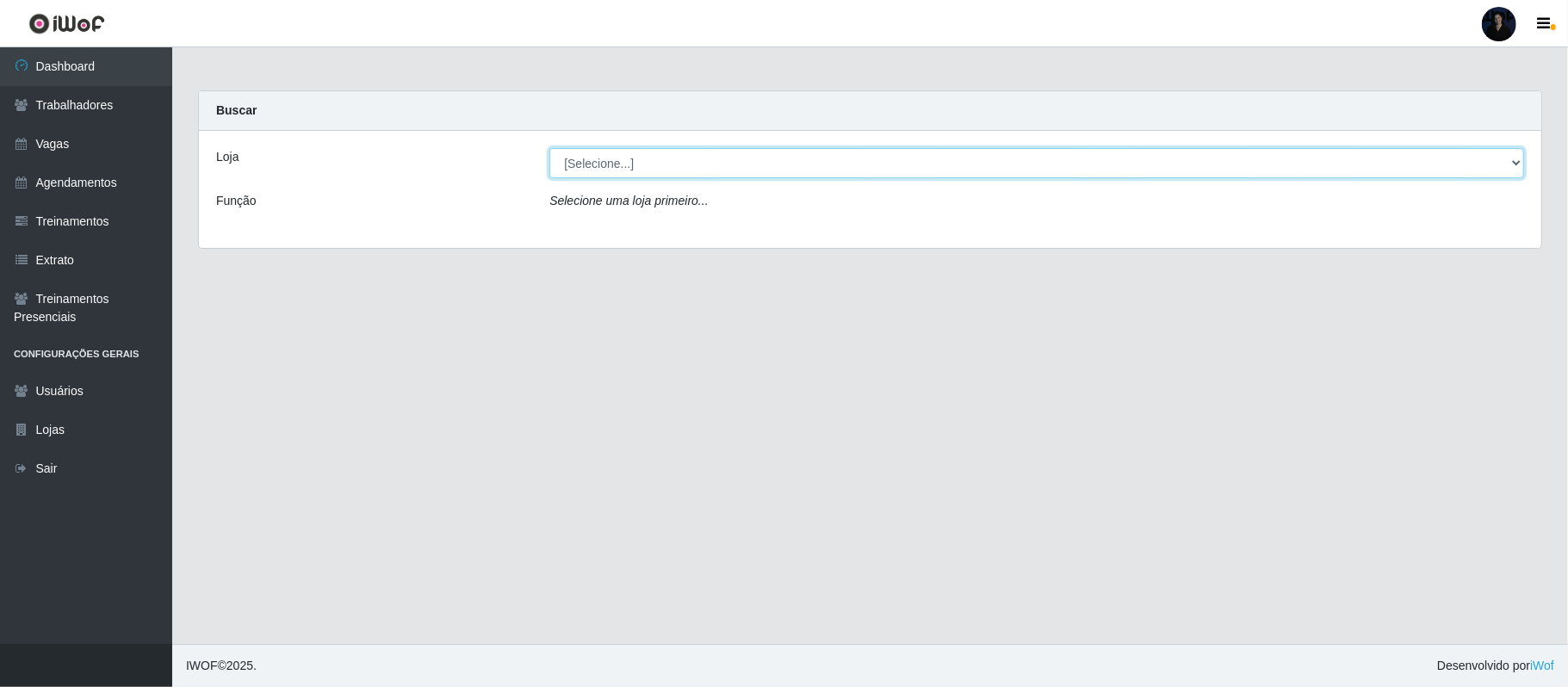
click at [623, 163] on select "[Selecione...] C-ASA Zona Norte Extremoz Supermercados Extremoz Supermercados -…" at bounding box center [1037, 163] width 975 height 30
select select "519"
click at [550, 148] on select "[Selecione...] C-ASA Zona Norte Extremoz Supermercados Extremoz Supermercados -…" at bounding box center [1037, 163] width 975 height 30
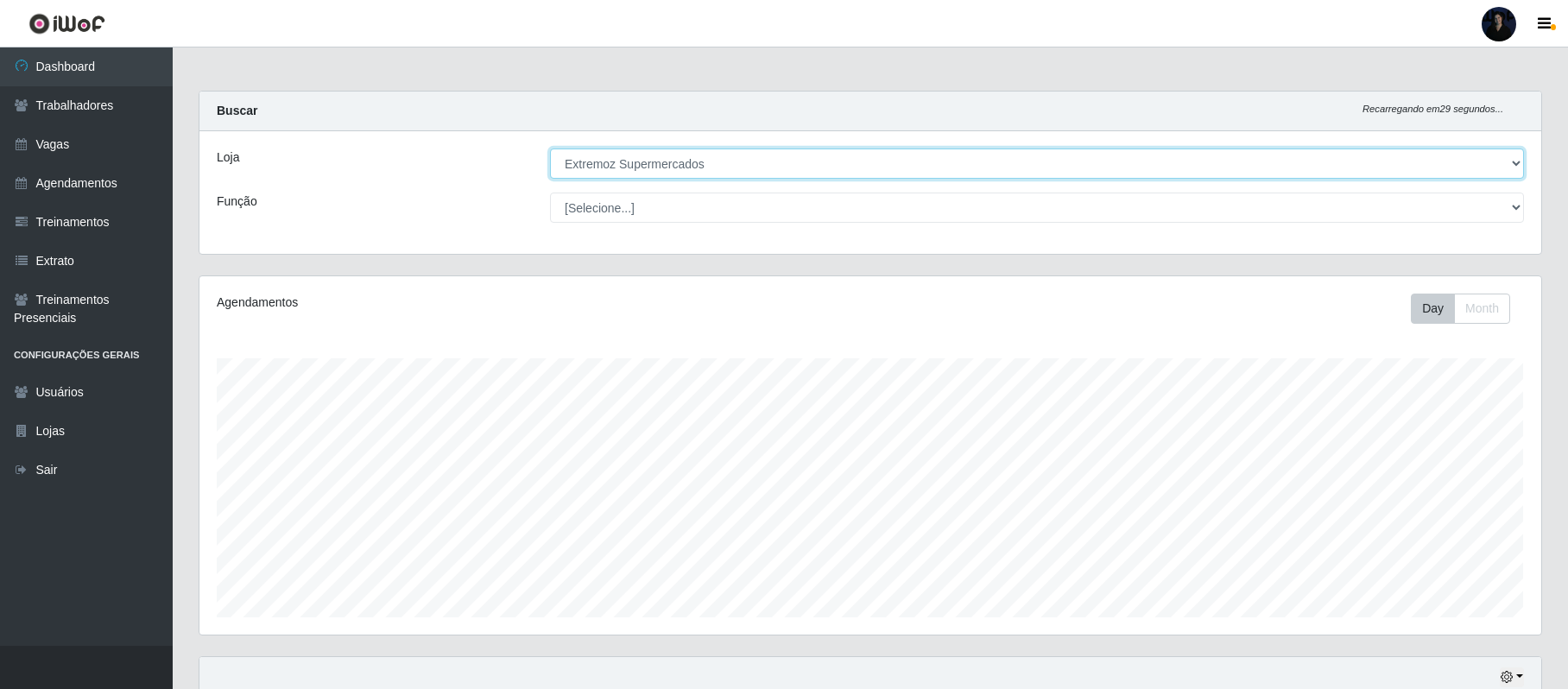
scroll to position [229, 0]
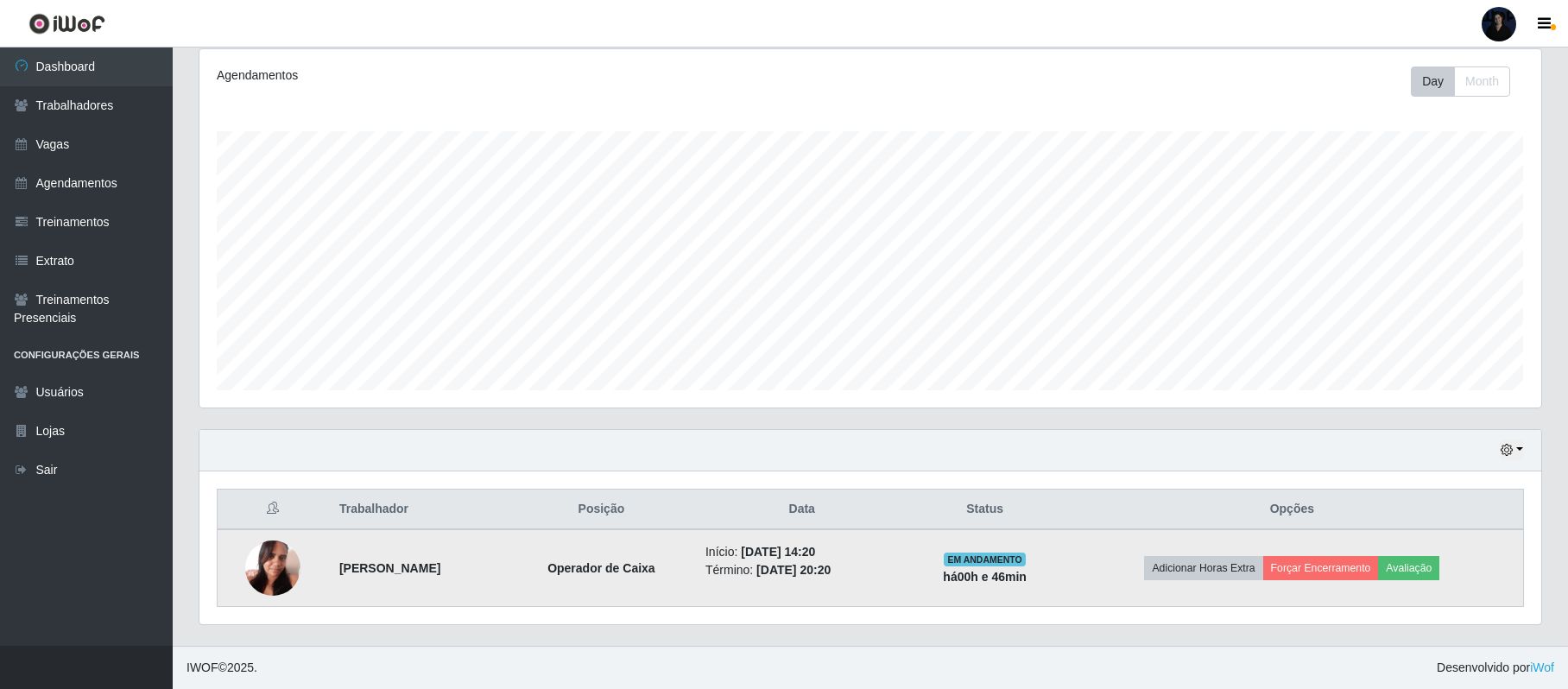
drag, startPoint x: 330, startPoint y: 565, endPoint x: 525, endPoint y: 570, distance: 195.1
click at [507, 570] on td "[PERSON_NAME]" at bounding box center [419, 568] width 179 height 77
copy strong "[PERSON_NAME]"
